Goal: Transaction & Acquisition: Purchase product/service

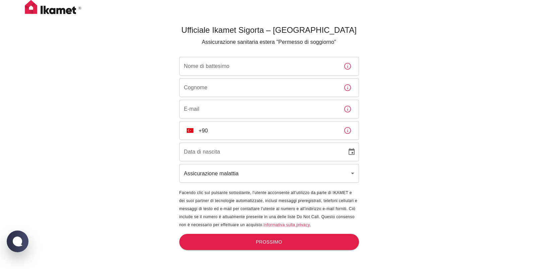
click at [276, 171] on body "Ufficiale Ikamet Sigorta – Turchia Assicurazione sanitaria estera "Permesso di …" at bounding box center [269, 145] width 538 height 291
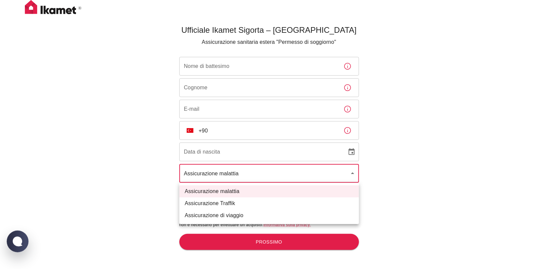
click at [269, 203] on li "Assicurazione Traffik" at bounding box center [269, 204] width 180 height 12
type input "traffik"
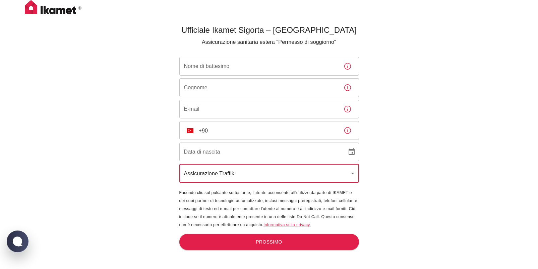
scroll to position [22, 0]
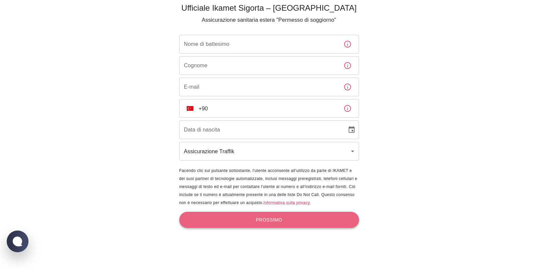
click at [270, 218] on font "Prossimo" at bounding box center [269, 220] width 26 height 8
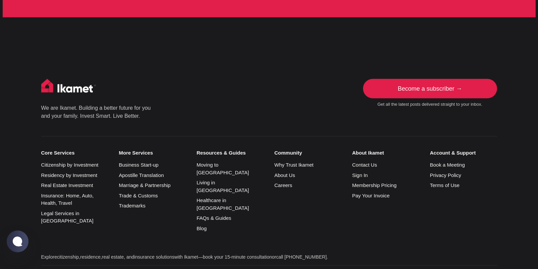
scroll to position [2010, 0]
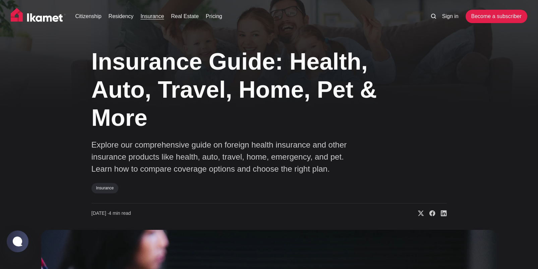
click at [152, 19] on link "Insurance" at bounding box center [151, 16] width 23 height 8
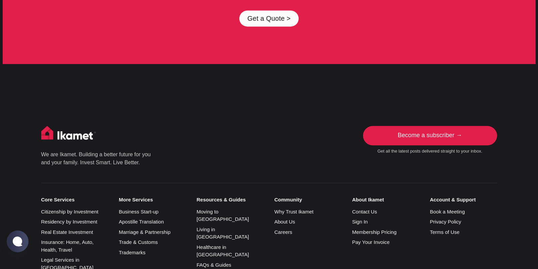
scroll to position [3531, 0]
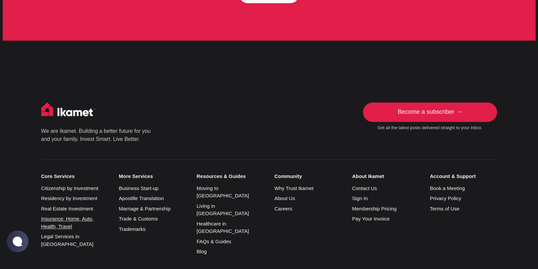
click at [63, 216] on link "Insurance: Home, Auto, Health, Travel" at bounding box center [67, 222] width 53 height 13
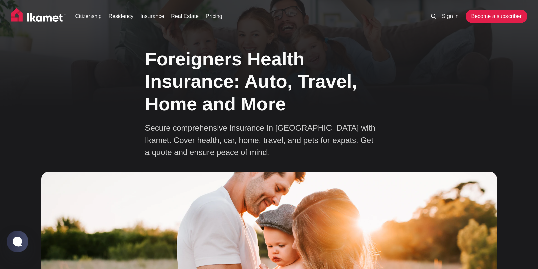
click at [122, 19] on link "Residency" at bounding box center [121, 16] width 25 height 8
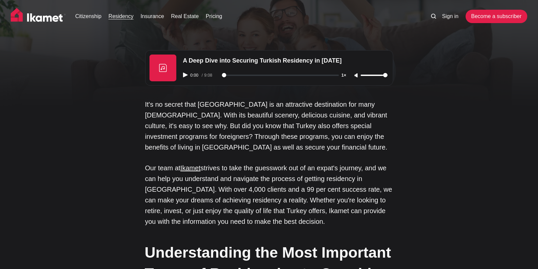
click at [88, 19] on link "Citizenship" at bounding box center [88, 16] width 26 height 8
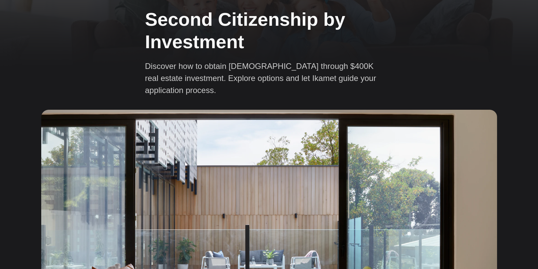
scroll to position [101, 0]
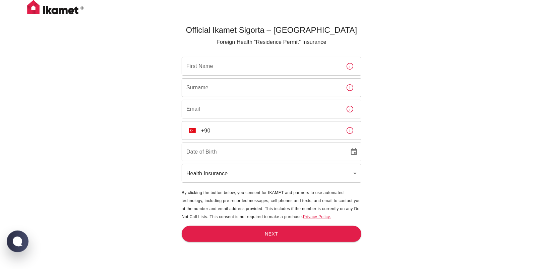
click at [262, 169] on body "Official Ikamet Sigorta – [DEMOGRAPHIC_DATA] Foreign Health “Residence Permit” …" at bounding box center [271, 145] width 543 height 291
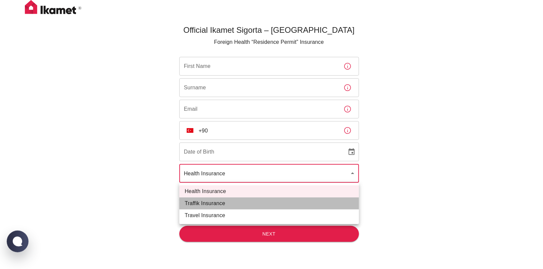
click at [242, 203] on li "Traffik Insurance" at bounding box center [269, 204] width 180 height 12
type input "traffik"
